Goal: Book appointment/travel/reservation

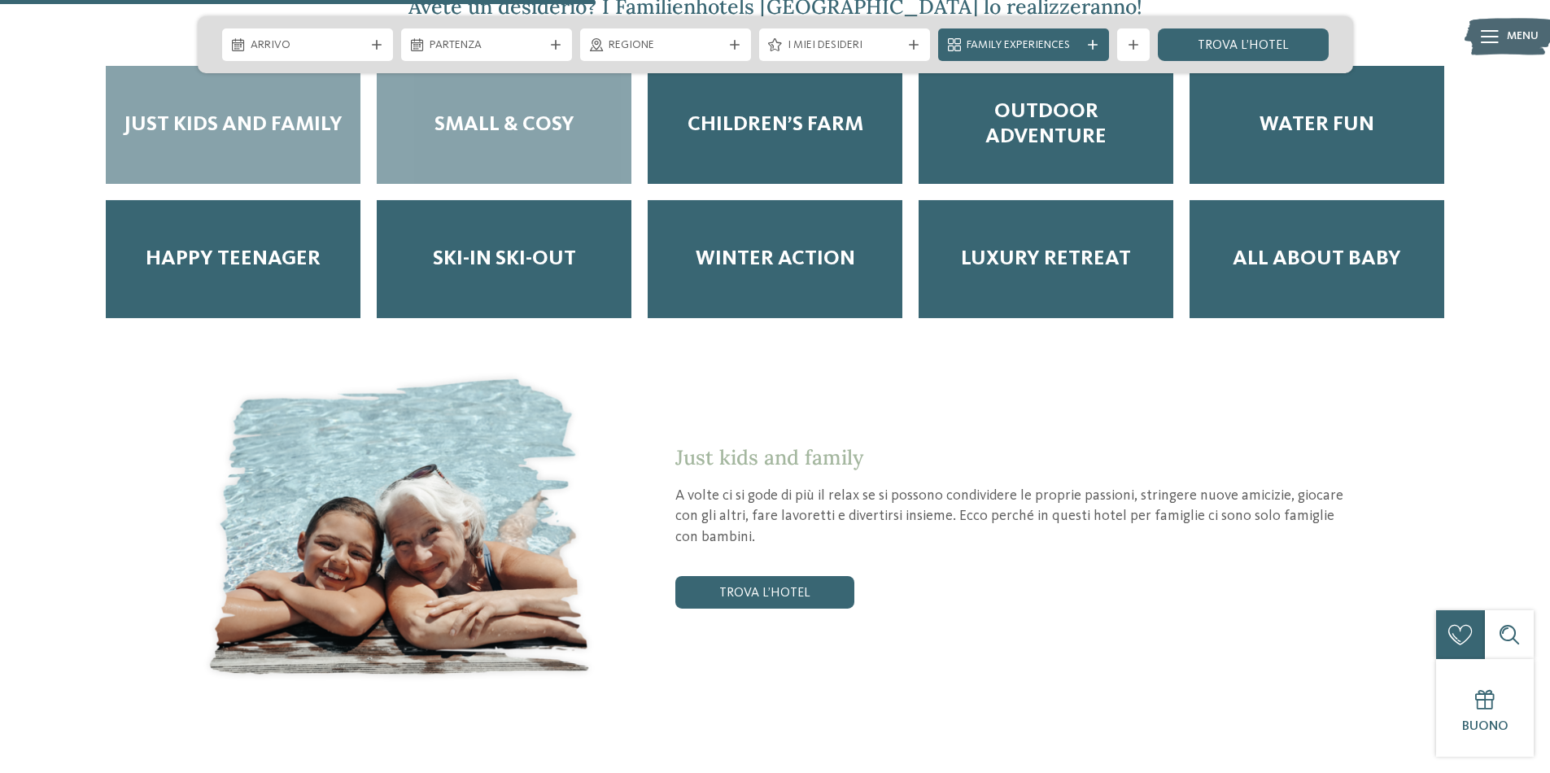
scroll to position [2982, 0]
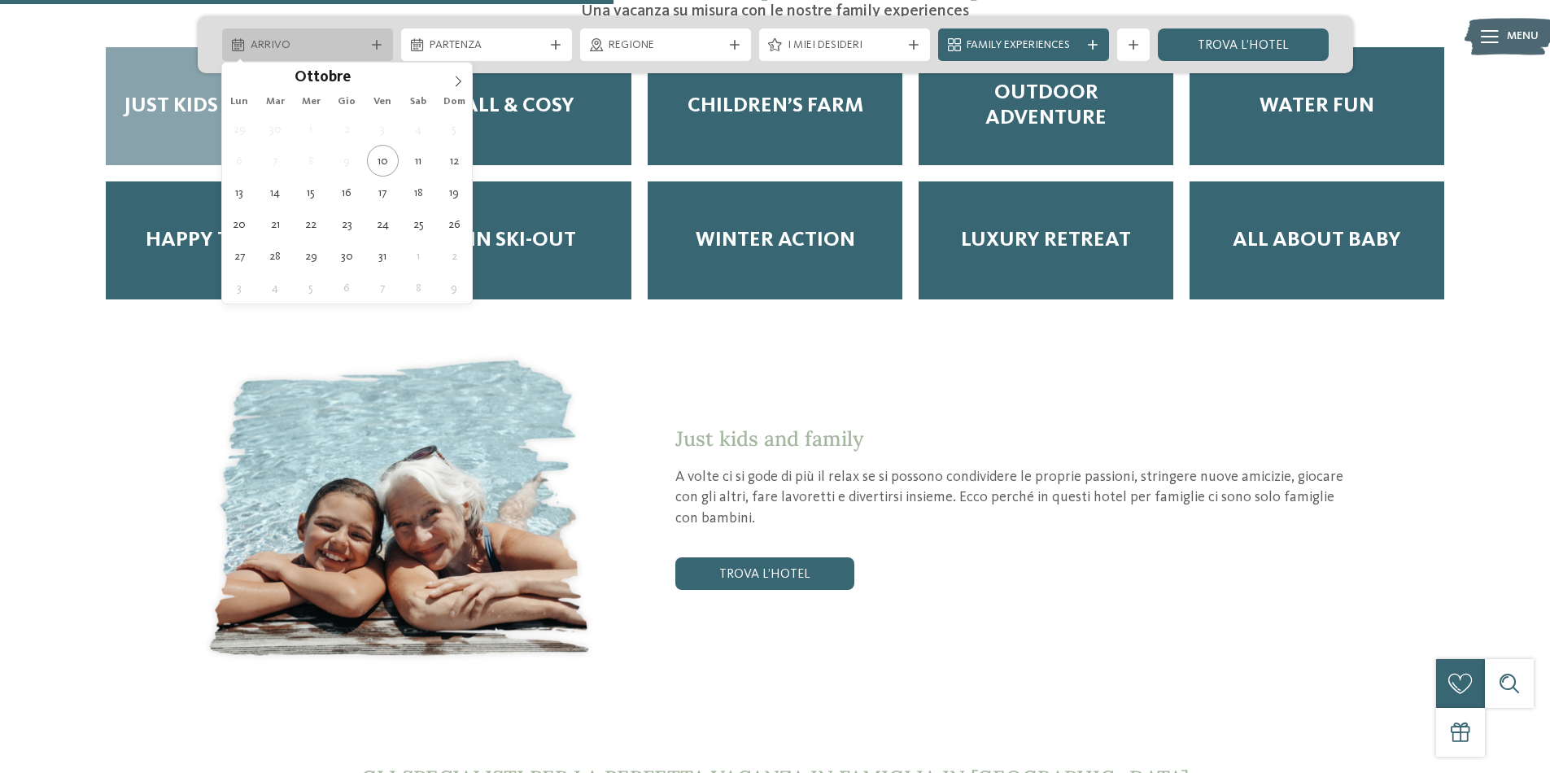
click at [343, 41] on span "Arrivo" at bounding box center [308, 45] width 114 height 16
click at [456, 81] on icon at bounding box center [457, 81] width 11 height 11
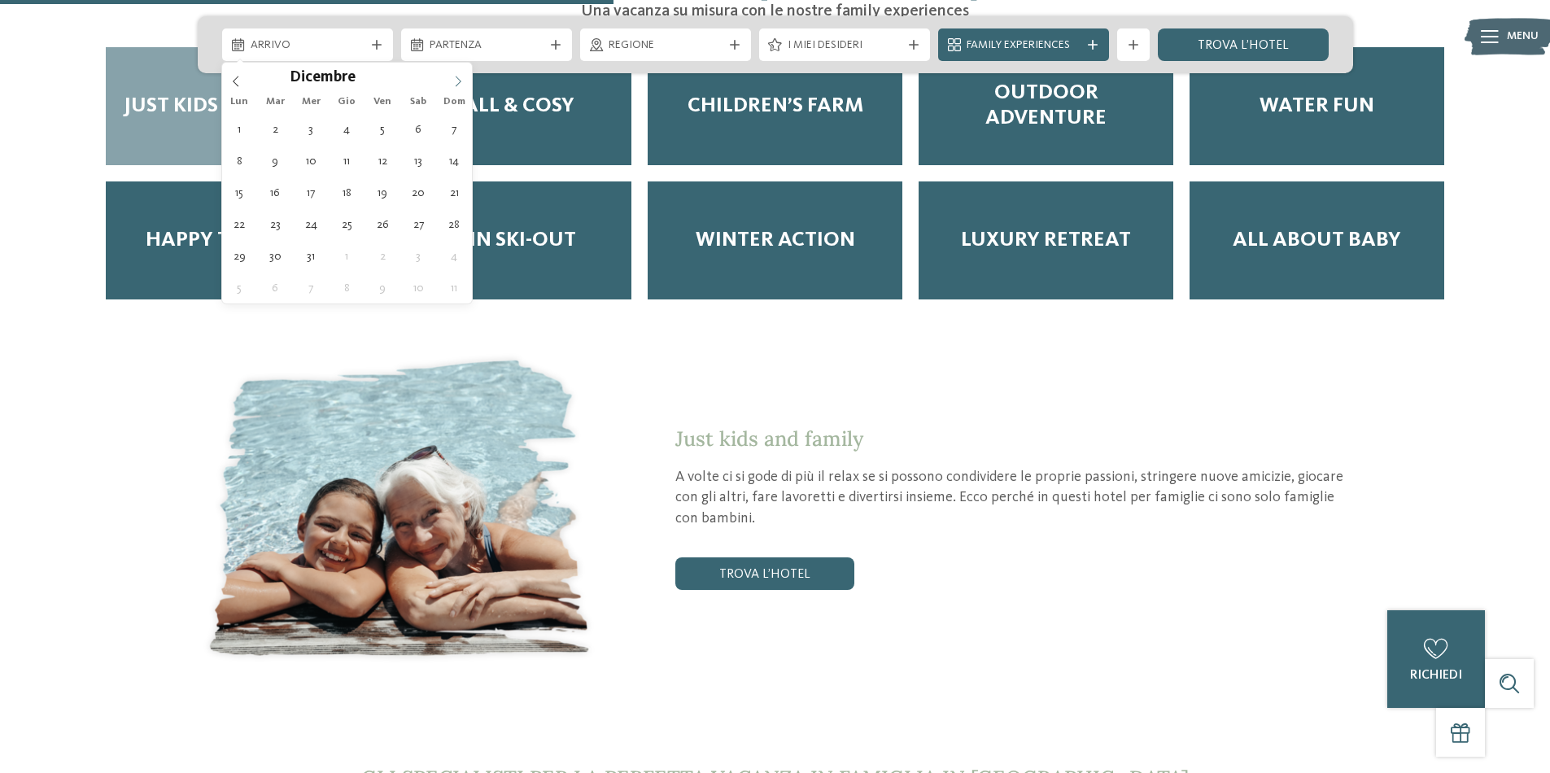
click at [456, 81] on icon at bounding box center [457, 81] width 11 height 11
type div "[DATE]"
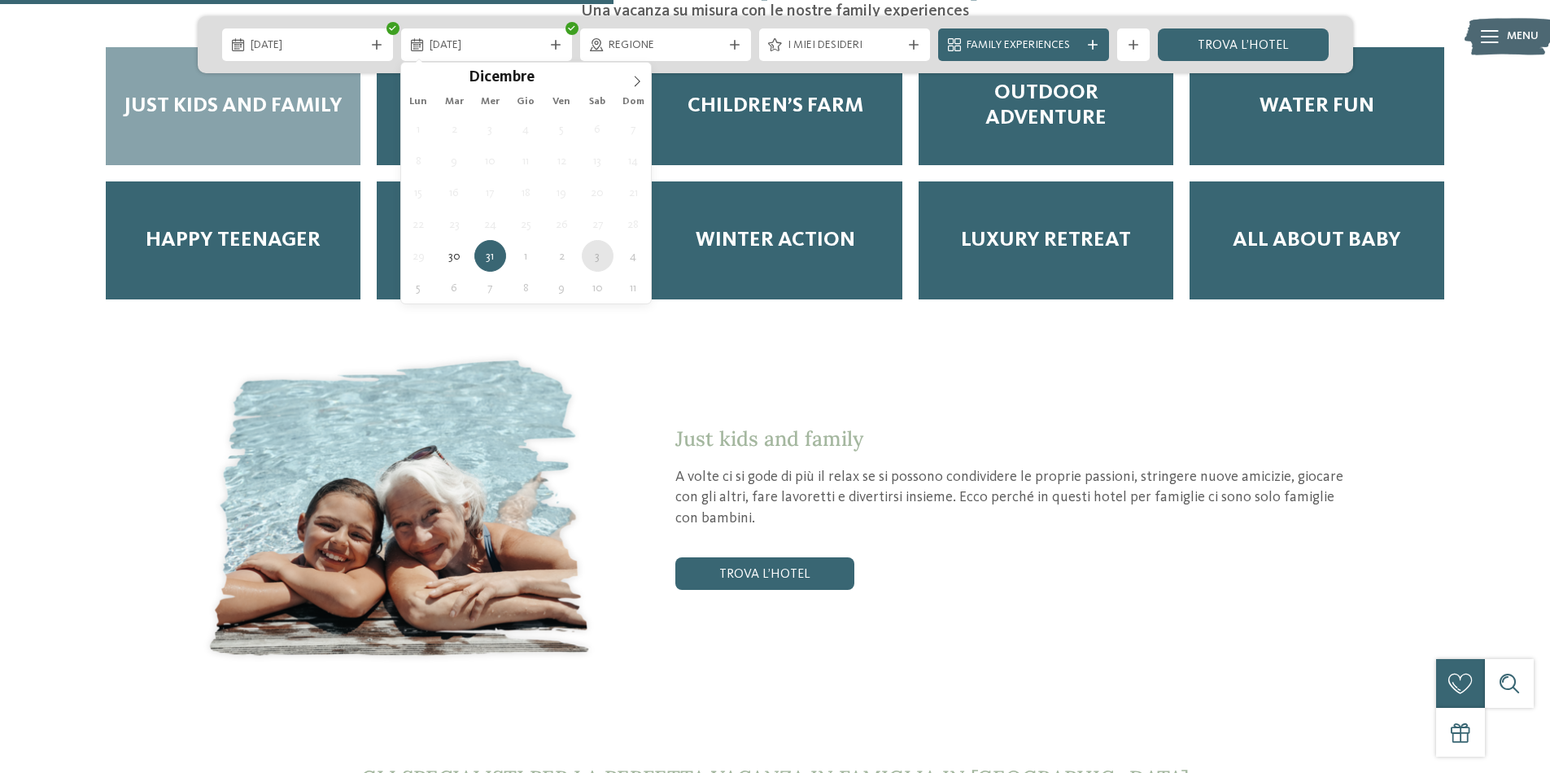
type div "[DATE]"
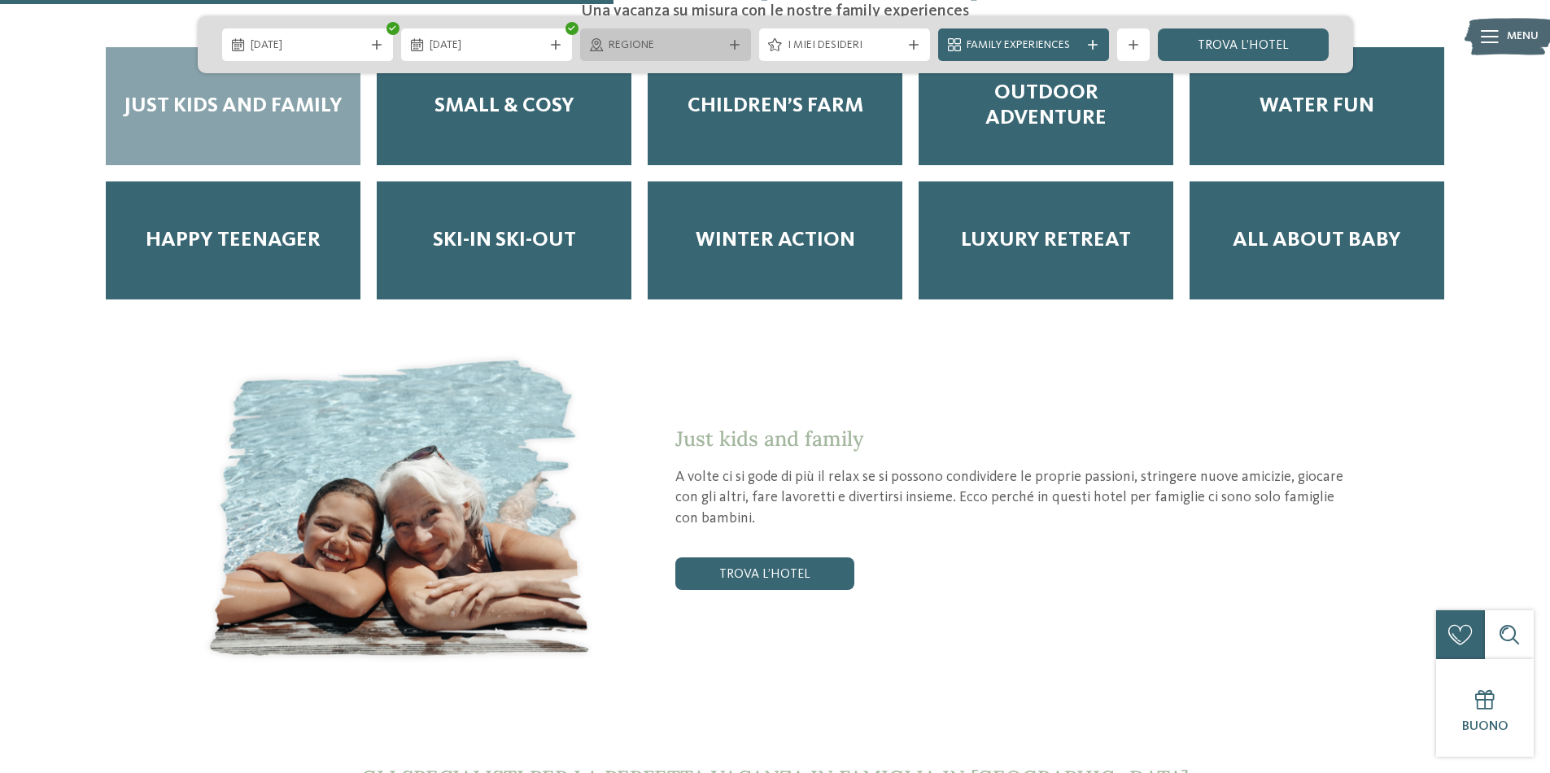
click at [703, 49] on span "Regione" at bounding box center [666, 45] width 114 height 16
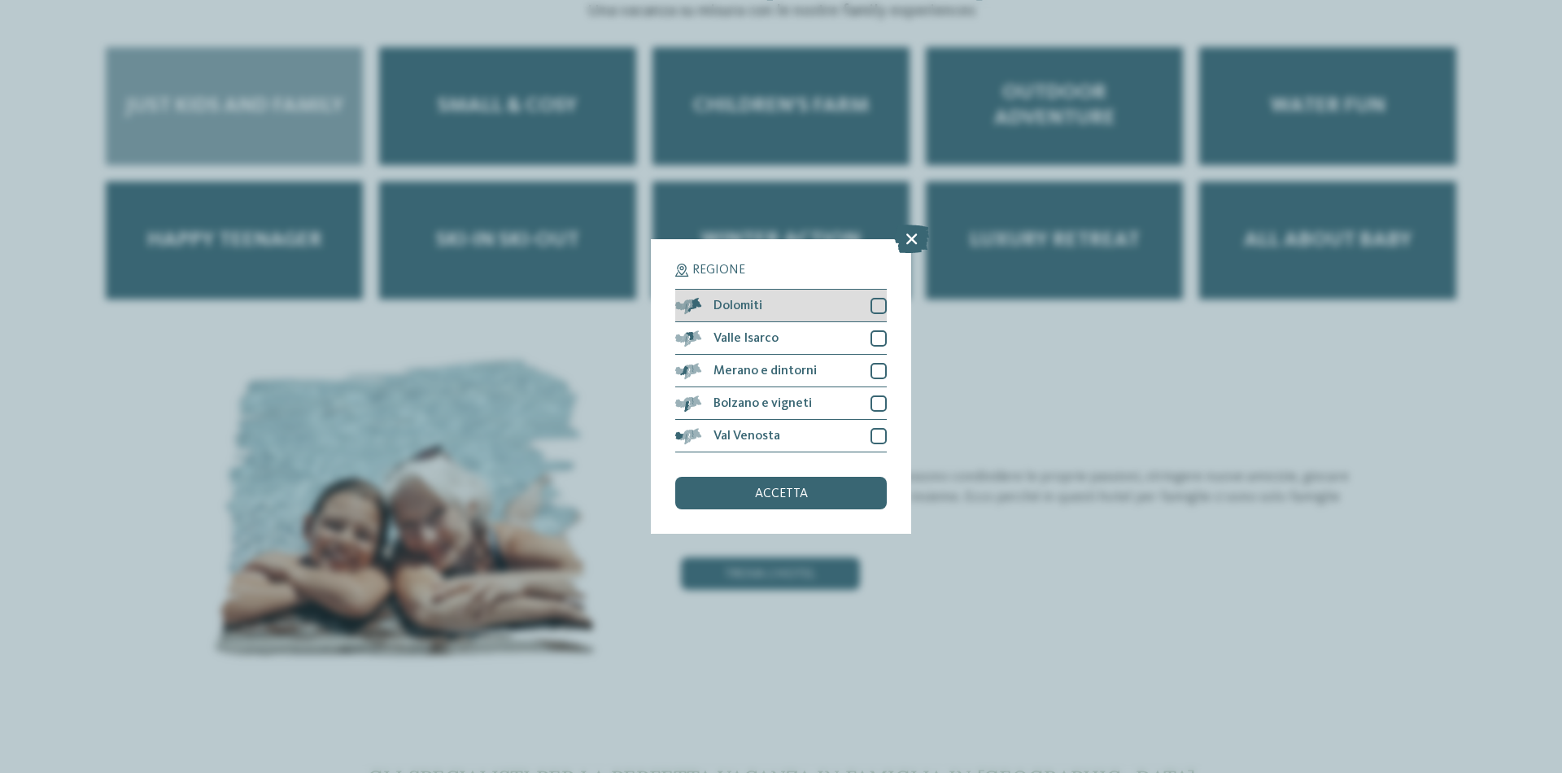
click at [876, 304] on div at bounding box center [879, 306] width 16 height 16
click at [795, 495] on span "accetta" at bounding box center [781, 493] width 53 height 13
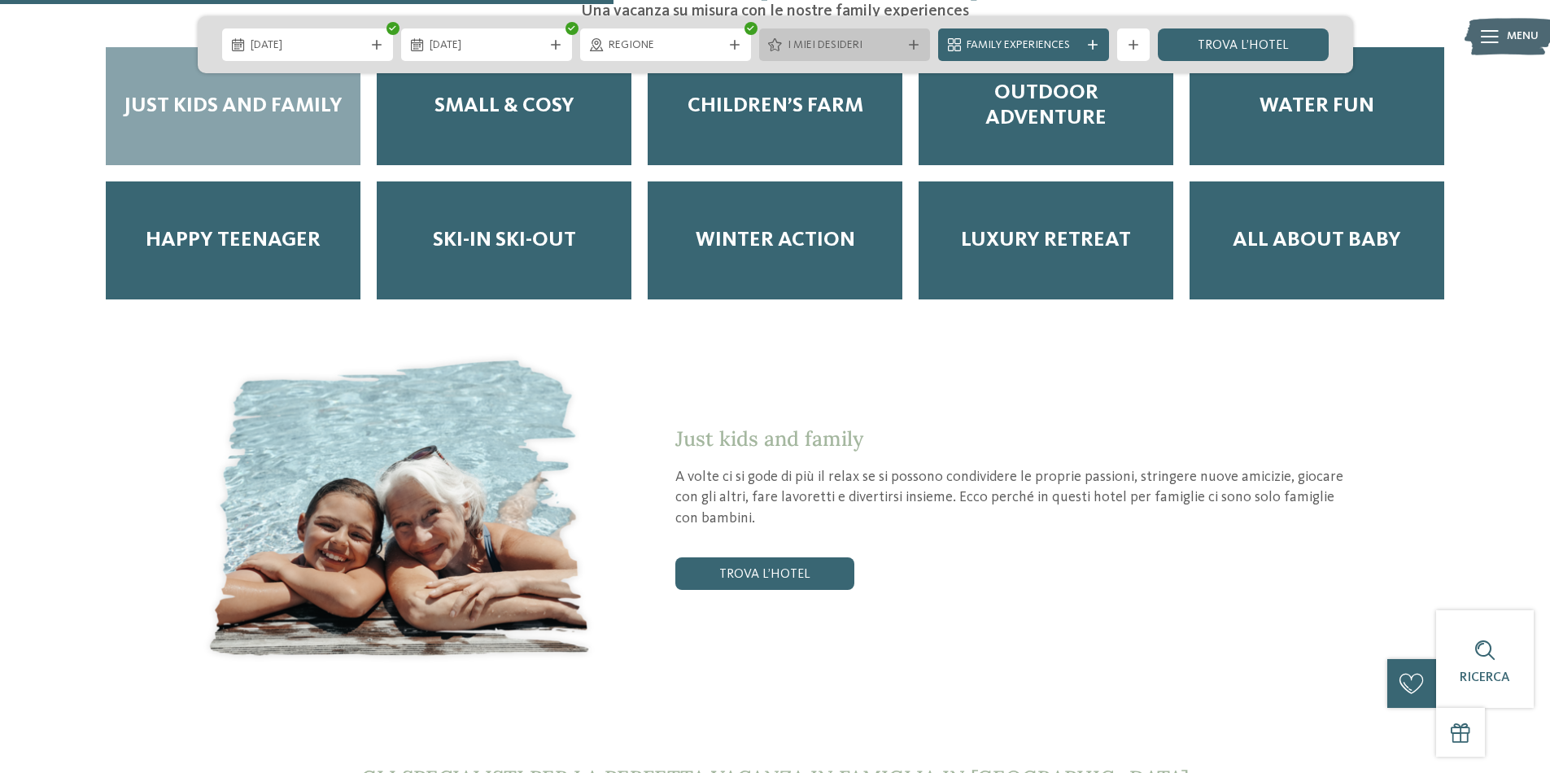
click at [833, 51] on span "I miei desideri" at bounding box center [845, 45] width 114 height 16
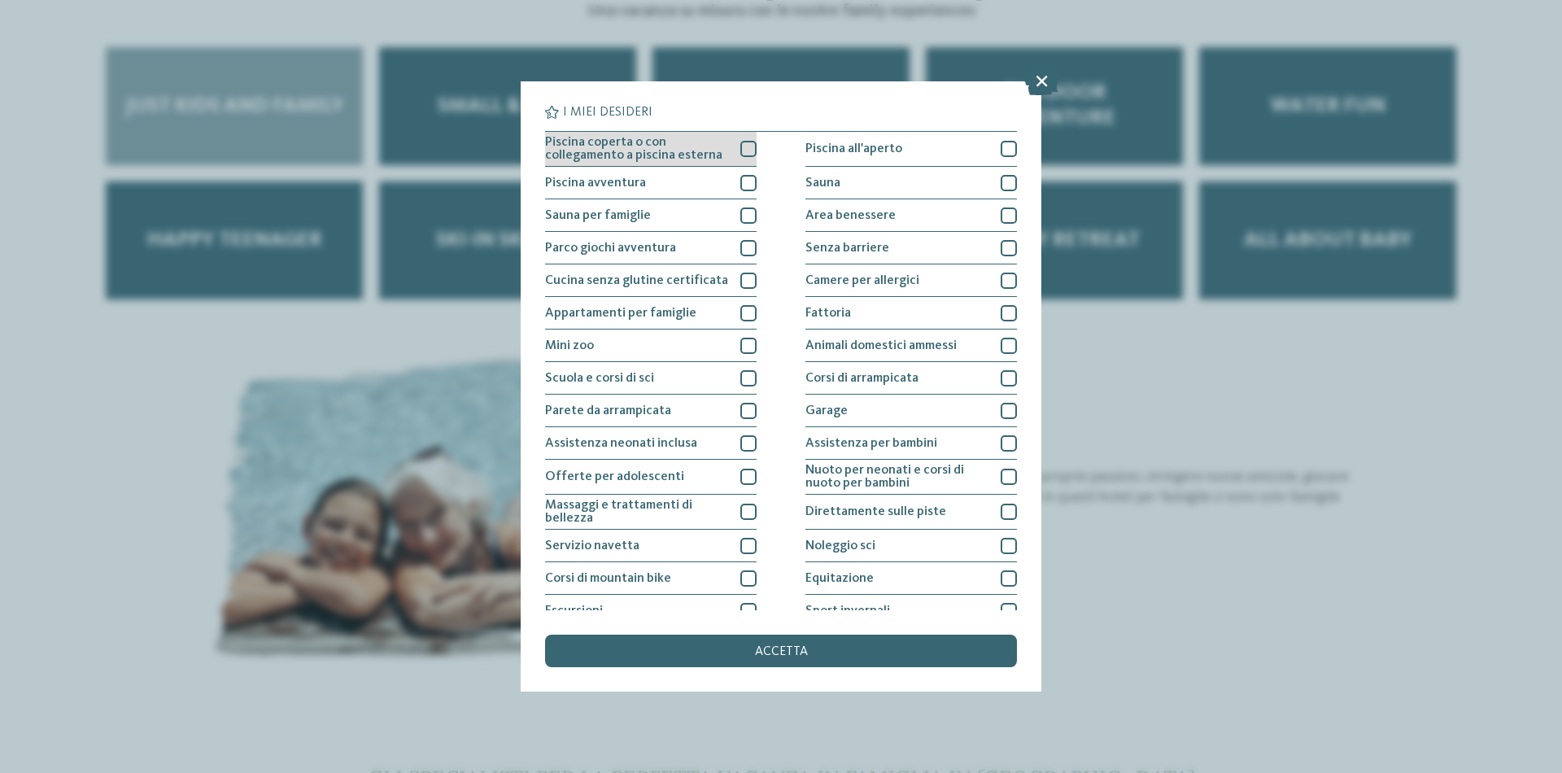
click at [745, 145] on div at bounding box center [749, 149] width 16 height 16
click at [804, 655] on span "accetta" at bounding box center [781, 651] width 53 height 13
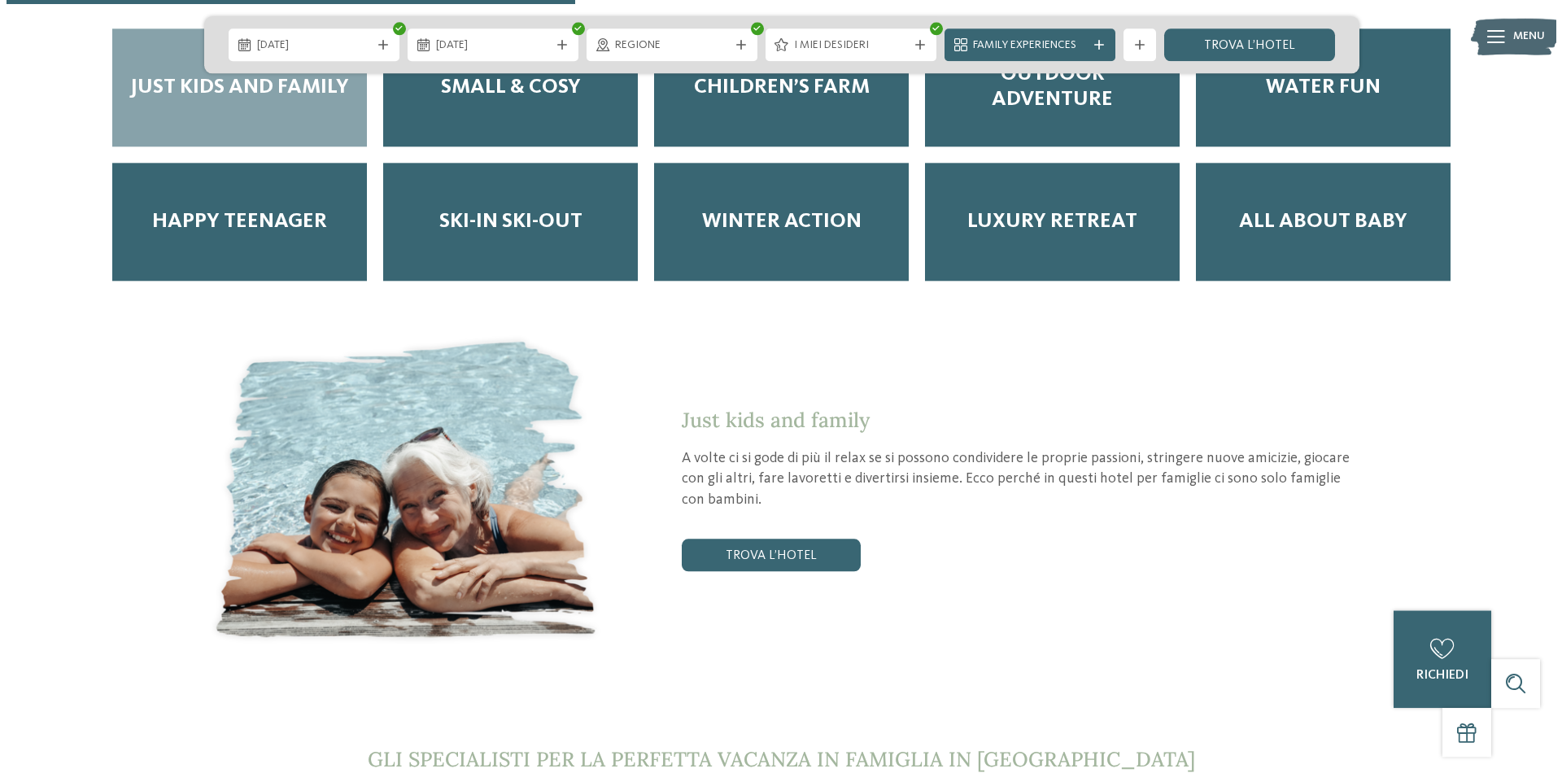
scroll to position [2669, 0]
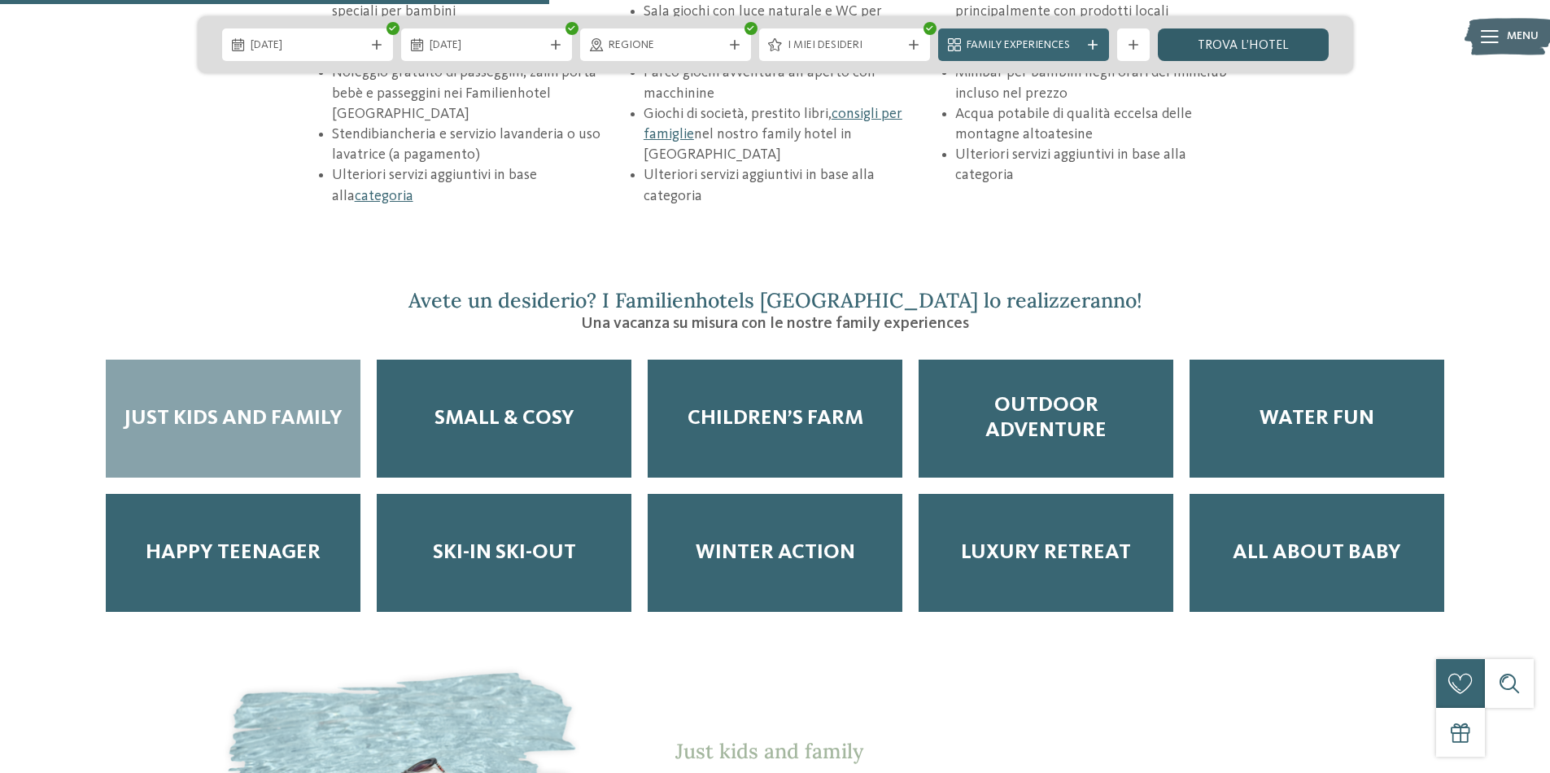
click at [1222, 42] on link "trova l’hotel" at bounding box center [1243, 44] width 171 height 33
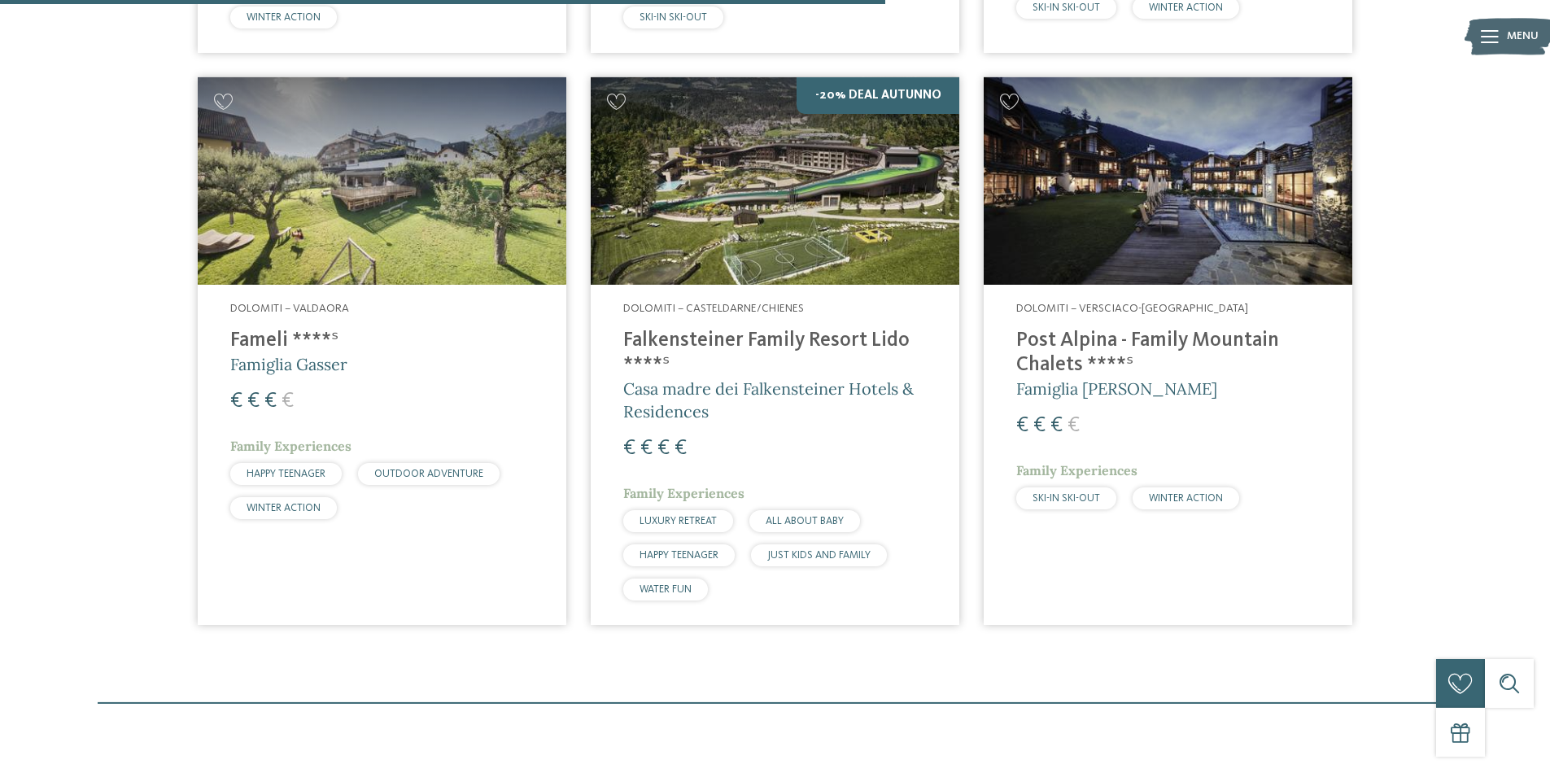
scroll to position [1027, 0]
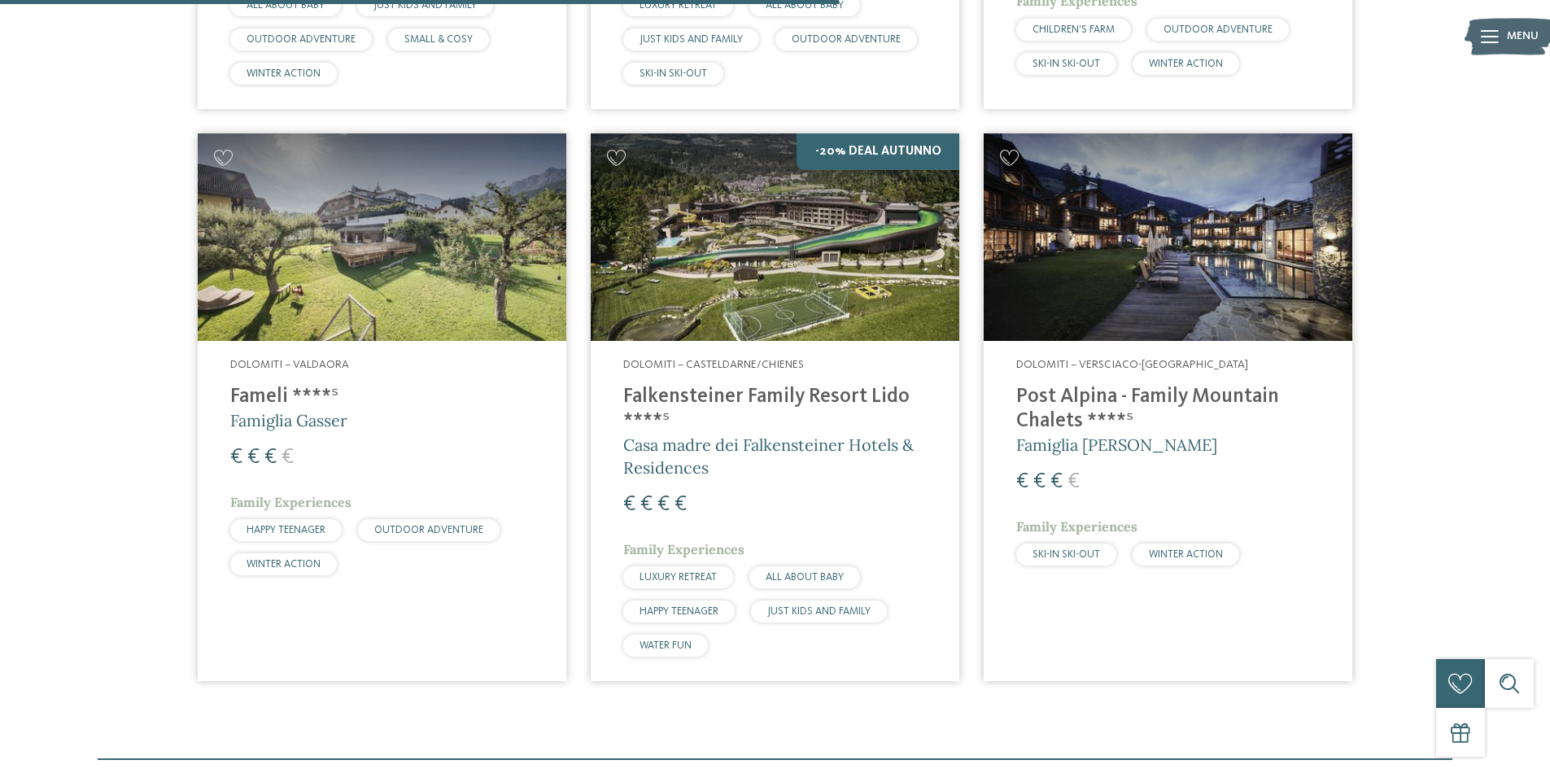
click at [762, 402] on h4 "Falkensteiner Family Resort Lido ****ˢ" at bounding box center [775, 409] width 304 height 49
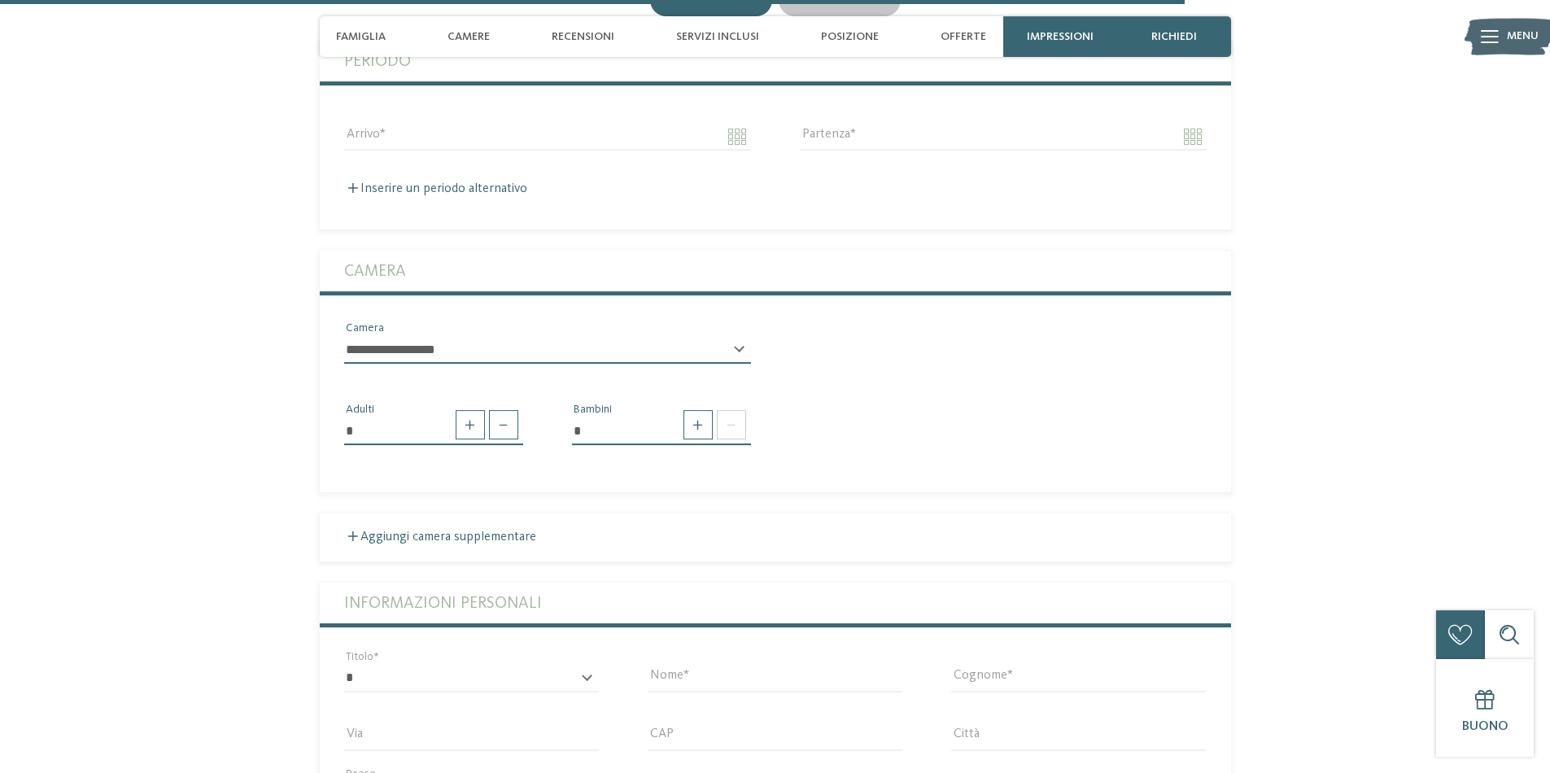
scroll to position [4232, 0]
